Goal: Check status: Check status

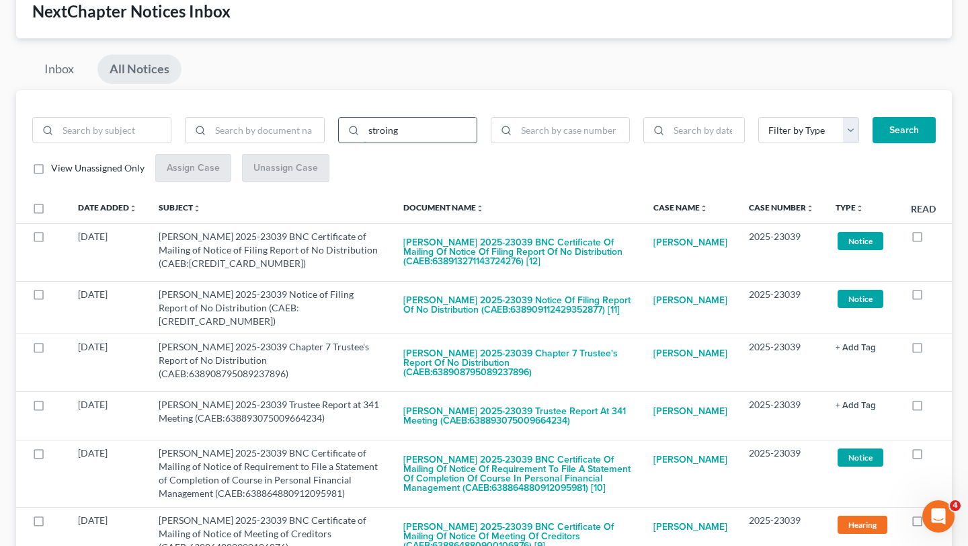
click at [421, 118] on input "stroing" at bounding box center [420, 131] width 113 height 26
type input "shin"
click at [873, 117] on button "Search" at bounding box center [904, 130] width 63 height 27
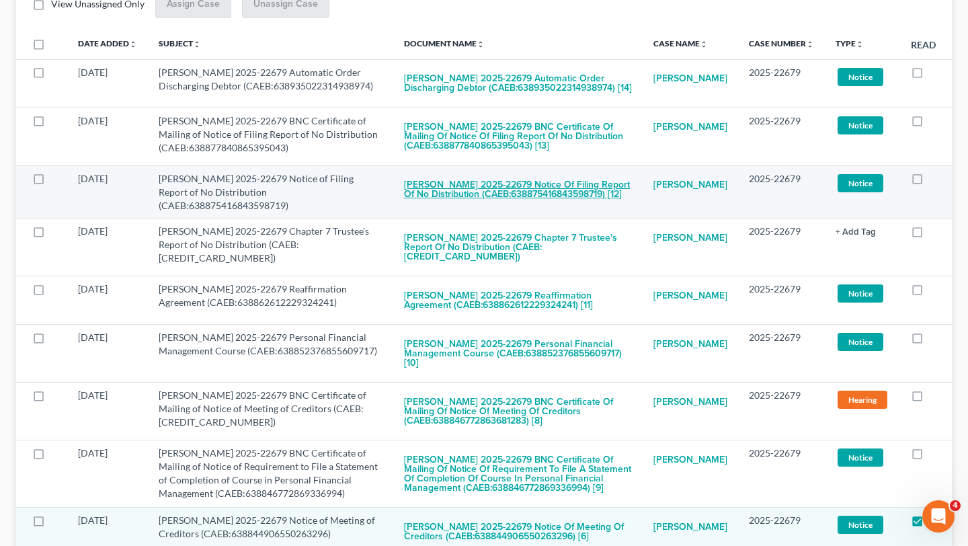
scroll to position [216, 0]
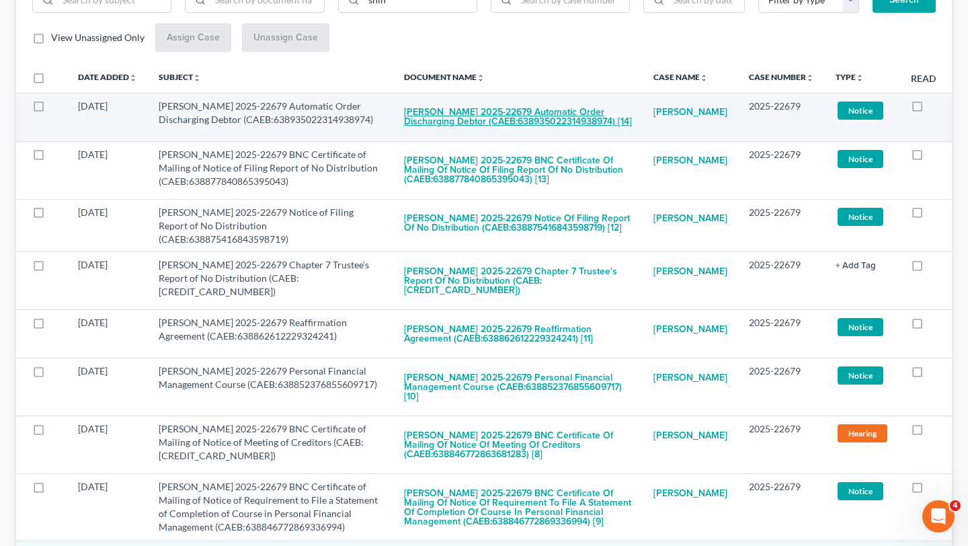
click at [530, 114] on button "[PERSON_NAME] 2025-22679 Automatic Order Discharging Debtor (CAEB:6389350223149…" at bounding box center [518, 117] width 228 height 36
checkbox input "true"
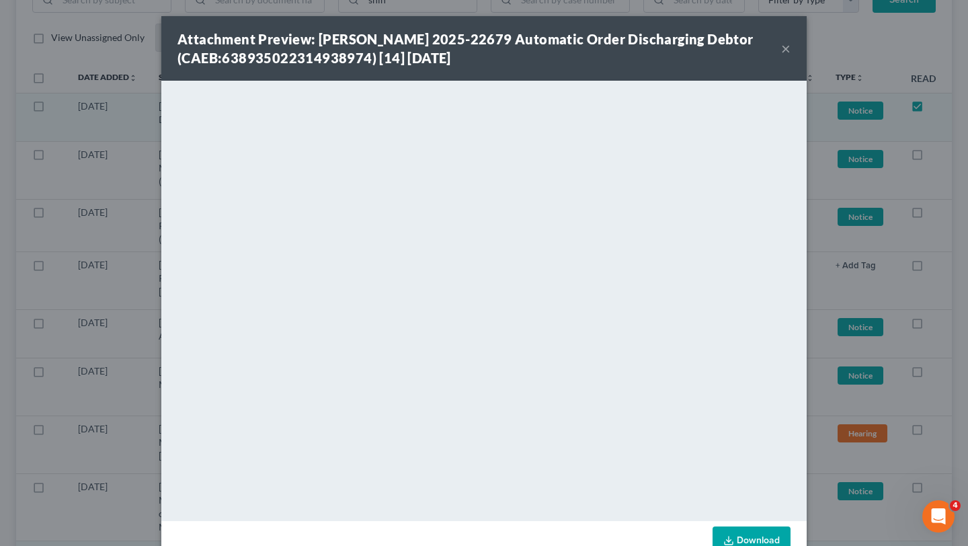
click at [784, 44] on button "×" at bounding box center [785, 48] width 9 height 16
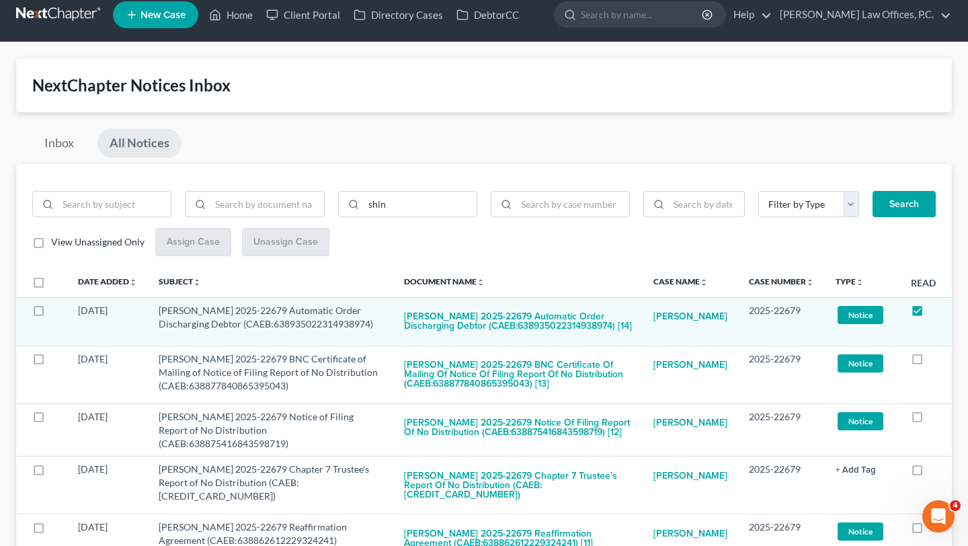
scroll to position [0, 0]
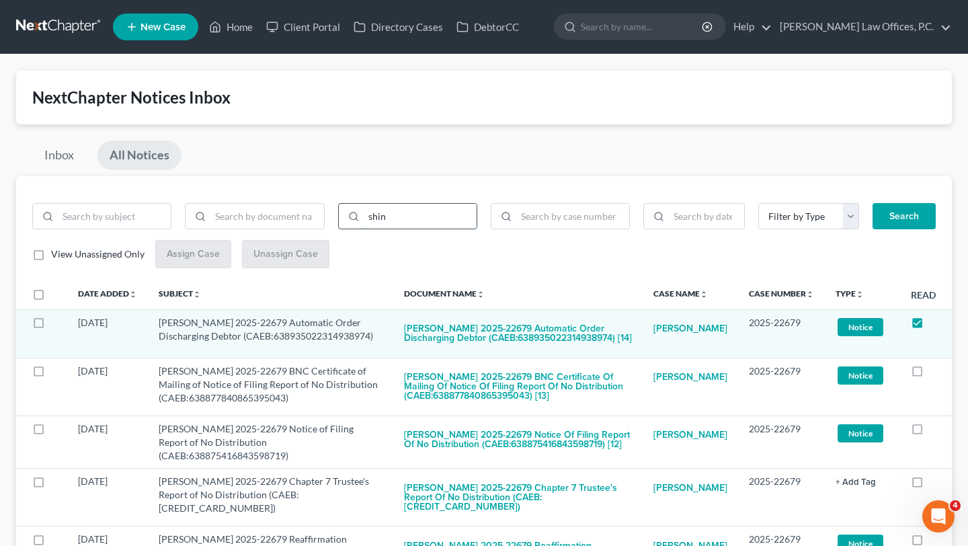
click at [398, 214] on input "shin" at bounding box center [420, 217] width 113 height 26
type input "[PERSON_NAME]"
click at [873, 203] on button "Search" at bounding box center [904, 216] width 63 height 27
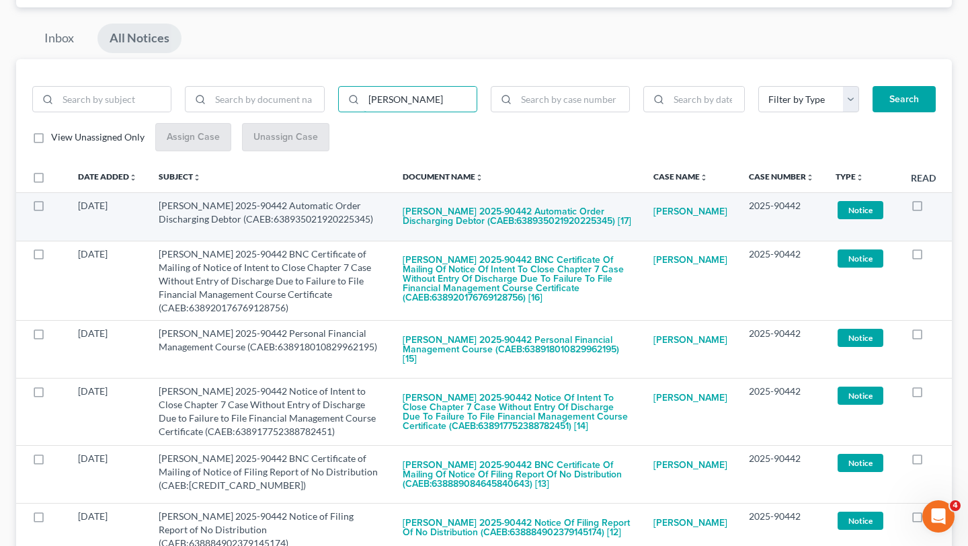
scroll to position [122, 0]
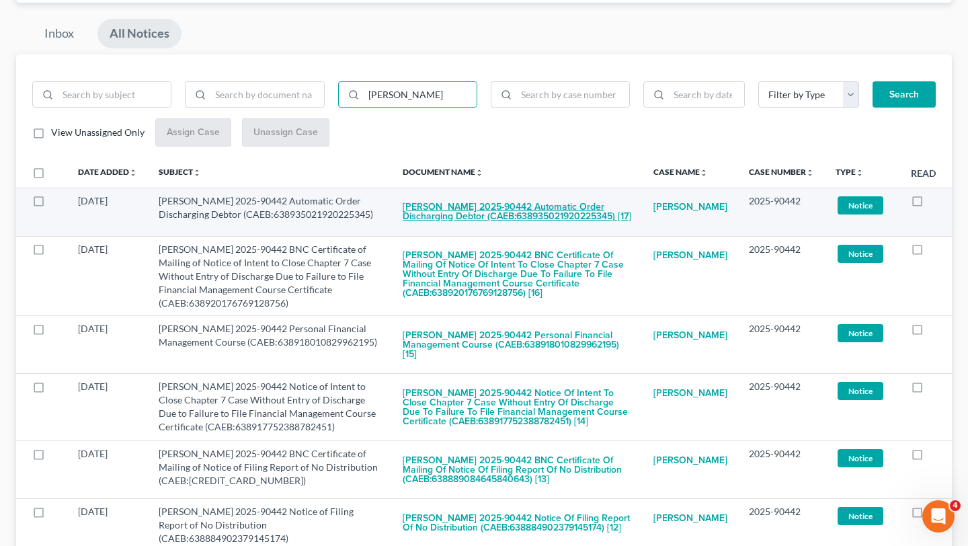
click at [568, 201] on button "[PERSON_NAME] 2025-90442 Automatic Order Discharging Debtor (CAEB:6389350219202…" at bounding box center [517, 212] width 229 height 36
checkbox input "true"
